Goal: Task Accomplishment & Management: Complete application form

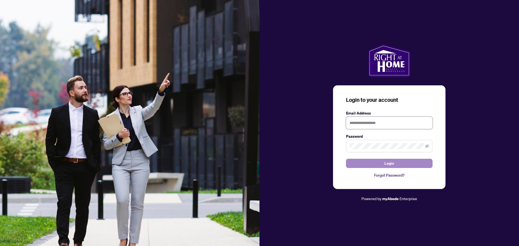
type input "**********"
click at [356, 167] on button "Login" at bounding box center [389, 163] width 87 height 9
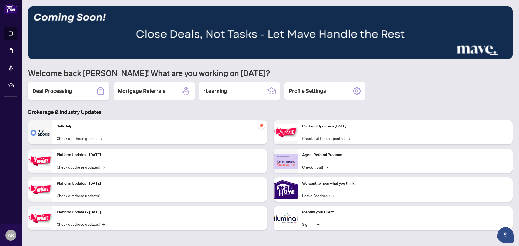
click at [62, 90] on h2 "Deal Processing" at bounding box center [52, 91] width 40 height 8
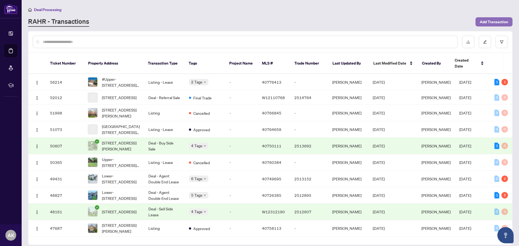
click at [493, 22] on span "Add Transaction" at bounding box center [494, 22] width 28 height 9
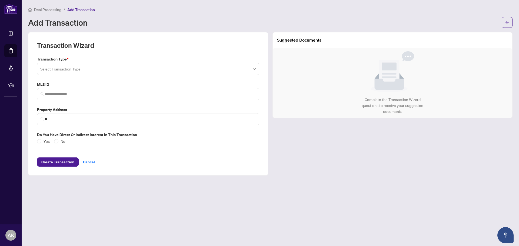
click at [74, 71] on input "search" at bounding box center [145, 70] width 211 height 12
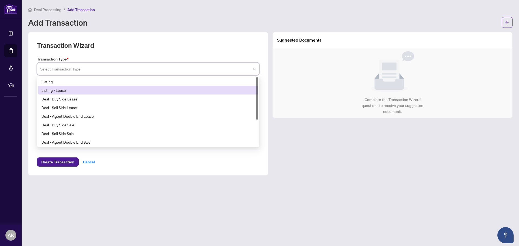
click at [64, 90] on div "Listing - Lease" at bounding box center [148, 90] width 214 height 6
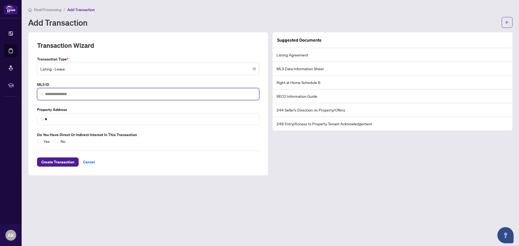
click at [64, 93] on input "search" at bounding box center [150, 94] width 211 height 6
paste input "********"
type input "********"
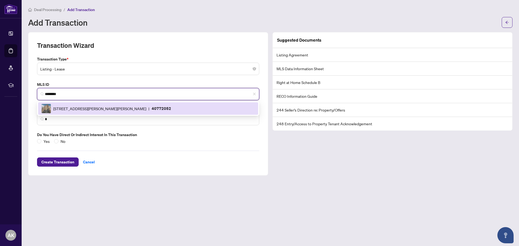
click at [69, 104] on div "[STREET_ADDRESS][PERSON_NAME][PERSON_NAME] | 40772052" at bounding box center [148, 109] width 214 height 10
type input "**********"
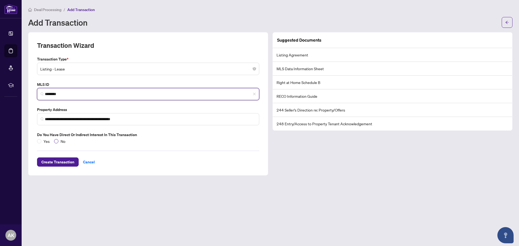
type input "********"
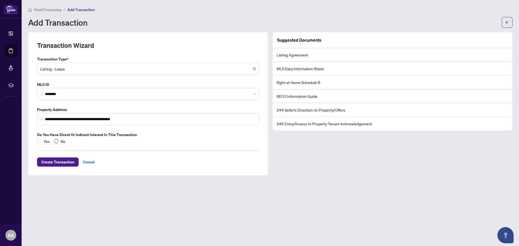
click at [61, 140] on span "No" at bounding box center [62, 141] width 9 height 6
click at [57, 160] on span "Create Transaction" at bounding box center [57, 162] width 33 height 9
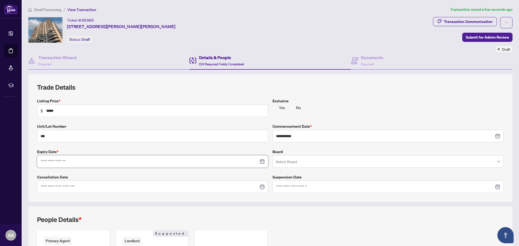
click at [69, 162] on input at bounding box center [150, 162] width 218 height 6
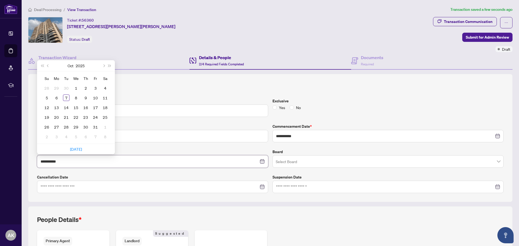
type input "**********"
click at [104, 67] on button "Next month (PageDown)" at bounding box center [104, 65] width 6 height 11
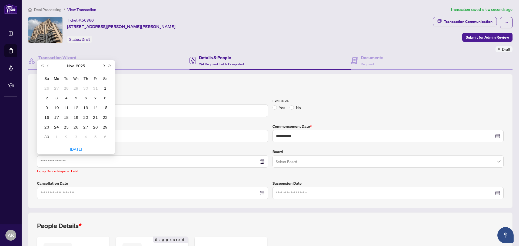
click at [104, 67] on button "Next month (PageDown)" at bounding box center [104, 65] width 6 height 11
type input "**********"
click at [104, 98] on div "14" at bounding box center [105, 98] width 6 height 6
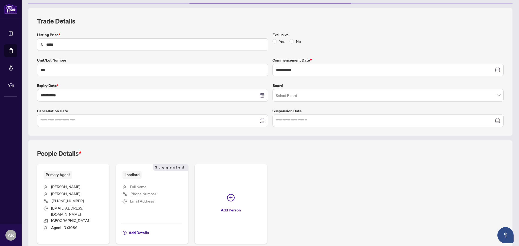
scroll to position [87, 0]
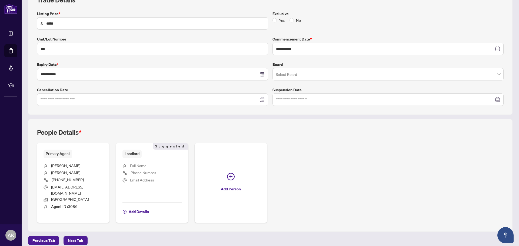
click at [140, 165] on span "Full Name" at bounding box center [138, 165] width 16 height 5
click at [136, 208] on span "Add Details" at bounding box center [139, 212] width 20 height 9
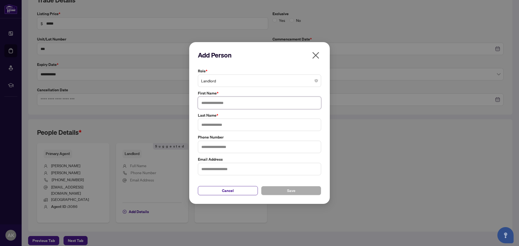
click at [226, 107] on input "text" at bounding box center [259, 103] width 123 height 12
type input "******"
click at [221, 125] on input "text" at bounding box center [259, 125] width 123 height 12
type input "********"
click at [294, 191] on span "Save" at bounding box center [291, 191] width 8 height 9
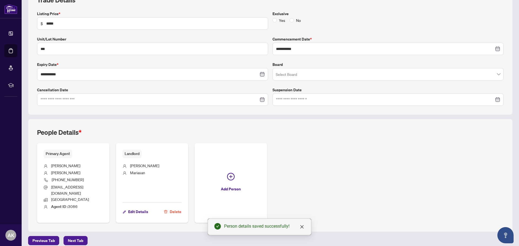
scroll to position [0, 0]
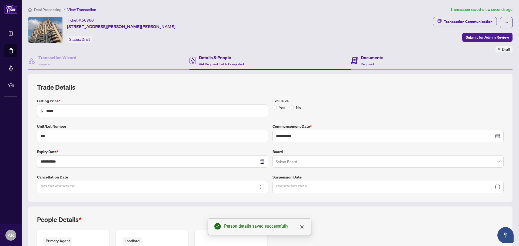
click at [360, 68] on div "Documents Required" at bounding box center [431, 61] width 161 height 18
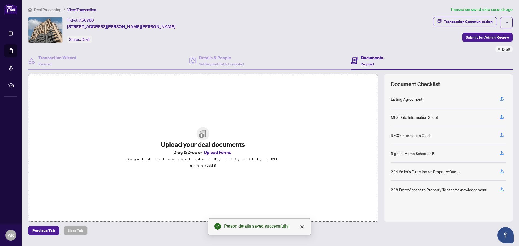
click at [211, 155] on button "Upload Forms" at bounding box center [217, 152] width 31 height 7
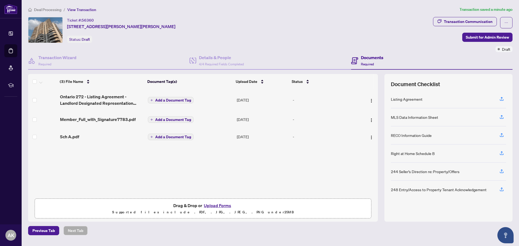
click at [160, 99] on span "Add a Document Tag" at bounding box center [173, 100] width 36 height 4
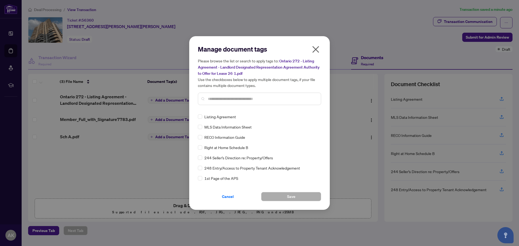
click at [223, 117] on span "Listing Agreement" at bounding box center [220, 117] width 32 height 6
click at [302, 195] on button "Save" at bounding box center [291, 196] width 60 height 9
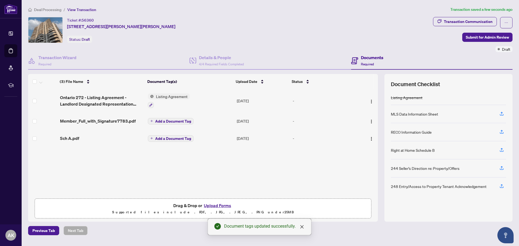
click at [205, 207] on button "Upload Forms" at bounding box center [217, 205] width 31 height 7
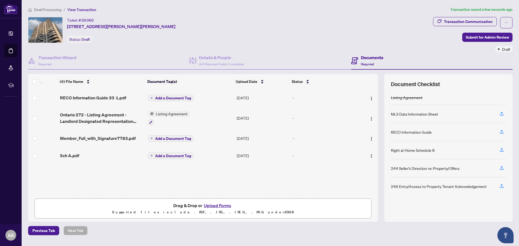
click at [175, 101] on button "Add a Document Tag" at bounding box center [171, 98] width 46 height 6
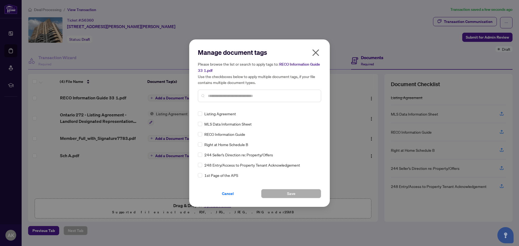
click at [217, 134] on span "RECO Information Guide" at bounding box center [224, 134] width 41 height 6
click at [276, 193] on button "Save" at bounding box center [291, 193] width 60 height 9
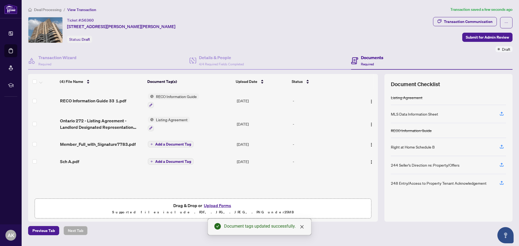
click at [164, 146] on span "Add a Document Tag" at bounding box center [173, 144] width 36 height 4
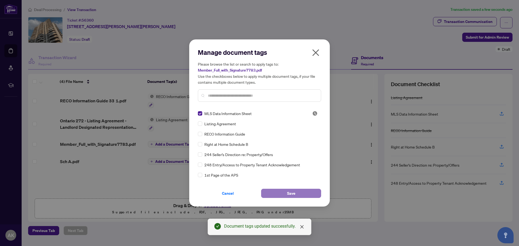
click at [288, 193] on span "Save" at bounding box center [291, 193] width 8 height 9
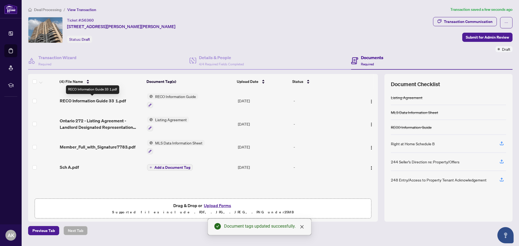
click at [99, 100] on span "RECO Information Guide 33 1.pdf" at bounding box center [93, 101] width 66 height 6
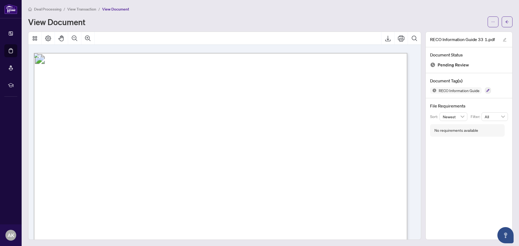
scroll to position [5925, 0]
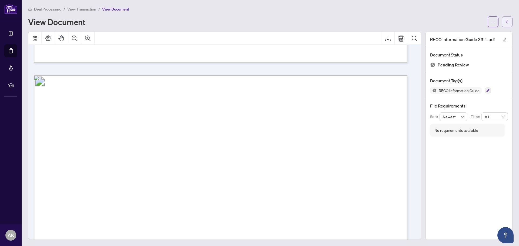
click at [505, 21] on button "button" at bounding box center [507, 21] width 11 height 11
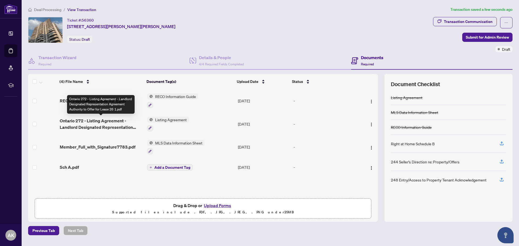
click at [115, 124] on span "Ontario 272 - Listing Agreement - Landlord Designated Representation Agreement …" at bounding box center [101, 124] width 83 height 13
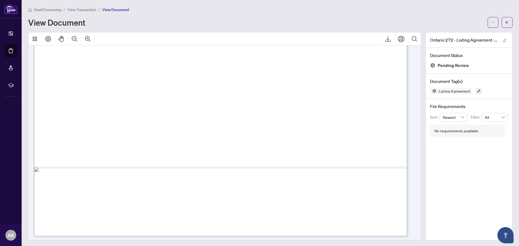
scroll to position [1787, 0]
click at [502, 22] on button "button" at bounding box center [507, 22] width 11 height 11
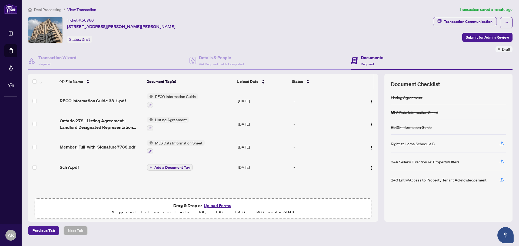
click at [168, 141] on span "MLS Data Information Sheet" at bounding box center [179, 143] width 52 height 6
click at [92, 145] on span "Member_Full_with_Signature7783.pdf" at bounding box center [98, 147] width 76 height 6
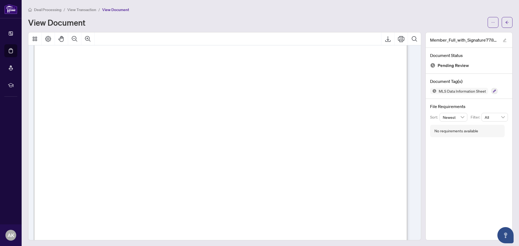
scroll to position [1541, 0]
click at [505, 23] on icon "arrow-left" at bounding box center [507, 23] width 4 height 4
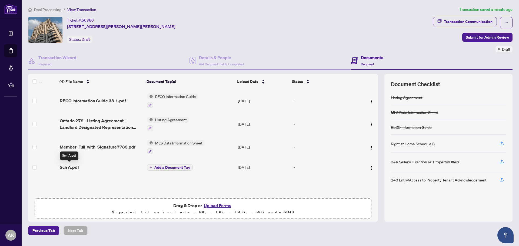
click at [74, 168] on span "Sch A.pdf" at bounding box center [69, 167] width 19 height 6
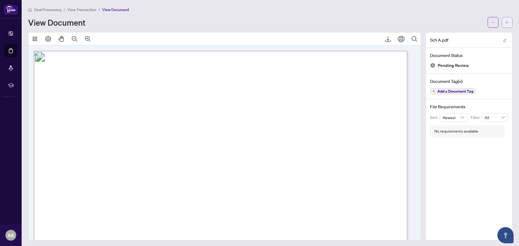
click at [502, 26] on button "button" at bounding box center [507, 22] width 11 height 11
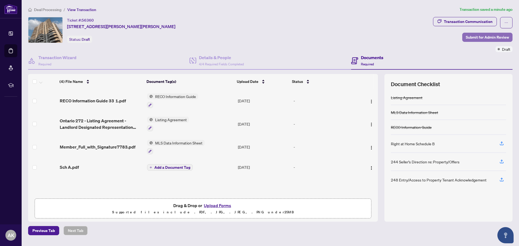
click at [487, 38] on span "Submit for Admin Review" at bounding box center [487, 37] width 43 height 9
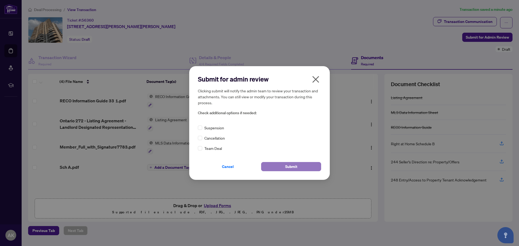
click at [280, 167] on button "Submit" at bounding box center [291, 166] width 60 height 9
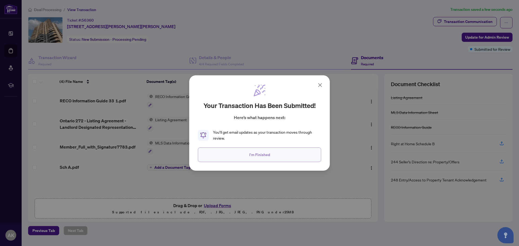
click at [279, 156] on button "I'm Finished" at bounding box center [259, 155] width 123 height 15
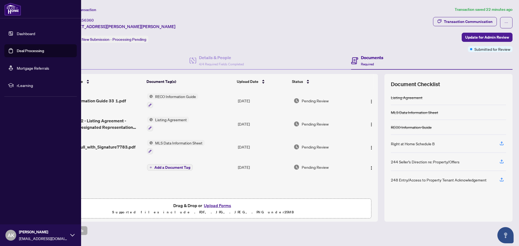
click at [18, 50] on link "Deal Processing" at bounding box center [30, 50] width 27 height 5
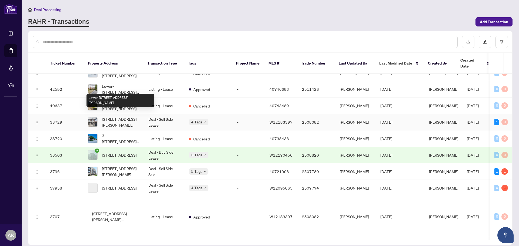
scroll to position [243, 0]
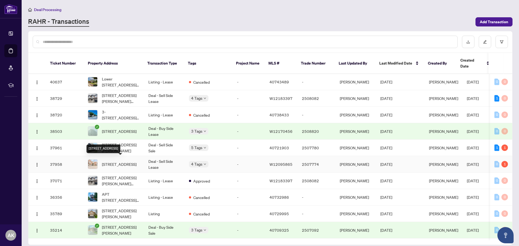
click at [112, 161] on span "[STREET_ADDRESS]" at bounding box center [119, 164] width 35 height 6
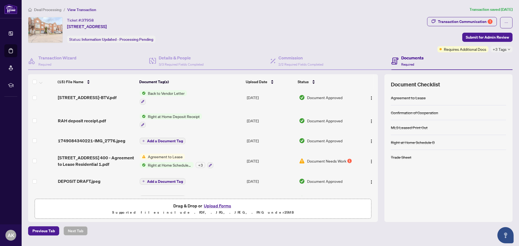
scroll to position [211, 0]
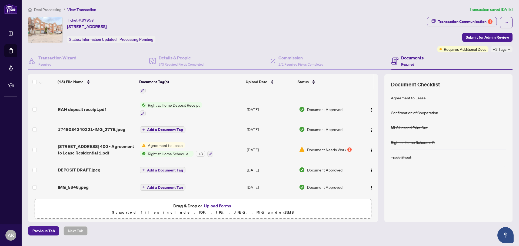
click at [312, 149] on span "Document Needs Work" at bounding box center [326, 150] width 39 height 6
